Goal: Use online tool/utility: Use online tool/utility

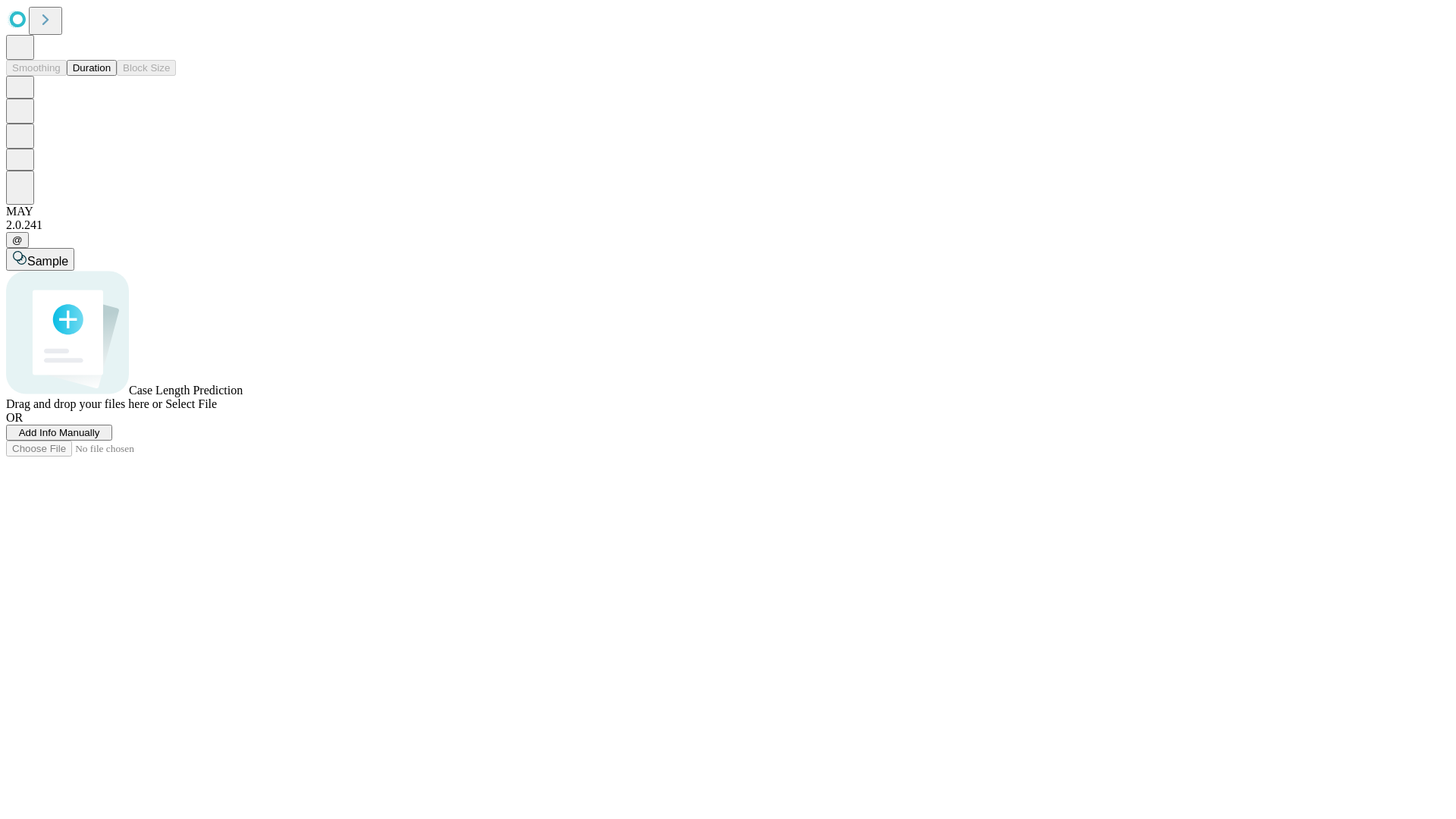
click at [111, 76] on button "Duration" at bounding box center [91, 68] width 50 height 16
click at [68, 255] on span "Sample" at bounding box center [48, 260] width 41 height 13
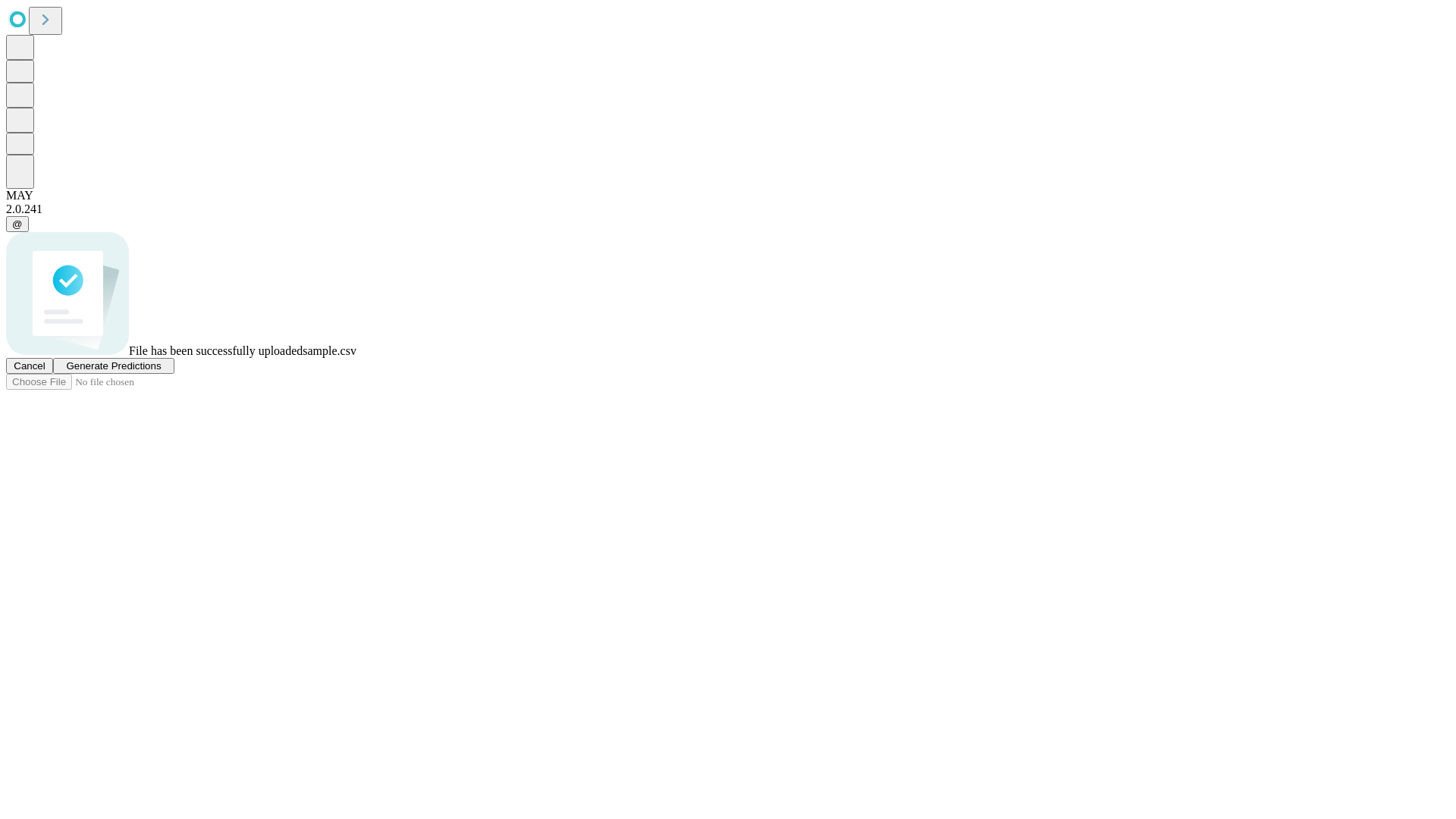
click at [160, 371] on span "Generate Predictions" at bounding box center [114, 365] width 95 height 11
